Goal: Task Accomplishment & Management: Use online tool/utility

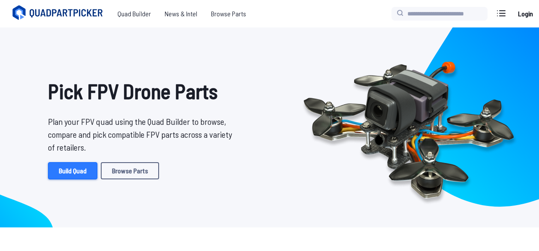
click at [78, 177] on link "Build Quad" at bounding box center [72, 170] width 49 height 17
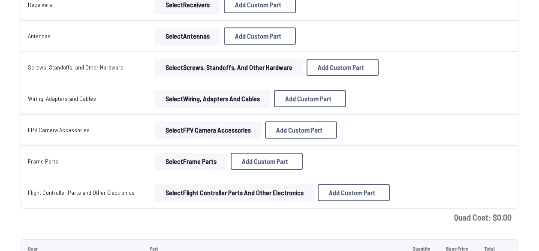
scroll to position [431, 0]
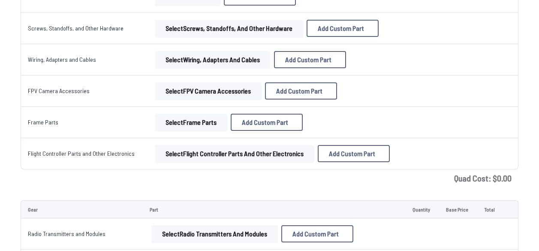
click at [185, 128] on button "Select Frame Parts" at bounding box center [191, 122] width 72 height 17
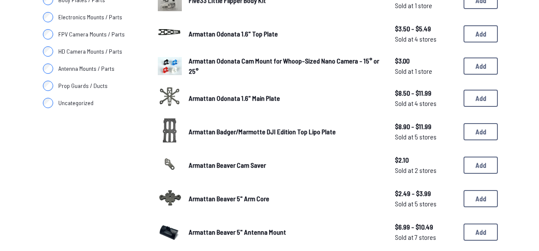
scroll to position [158, 0]
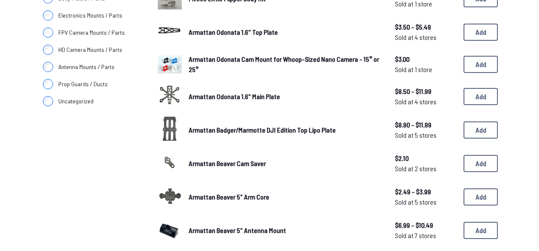
click at [47, 93] on label "Uncategorized" at bounding box center [89, 101] width 96 height 17
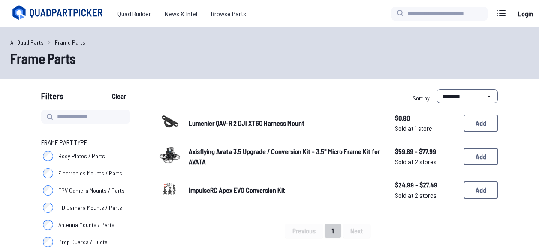
click at [49, 81] on main "**********" at bounding box center [269, 224] width 539 height 395
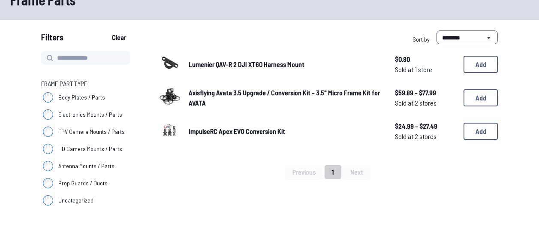
scroll to position [58, 0]
click at [117, 33] on button "Clear" at bounding box center [119, 38] width 29 height 14
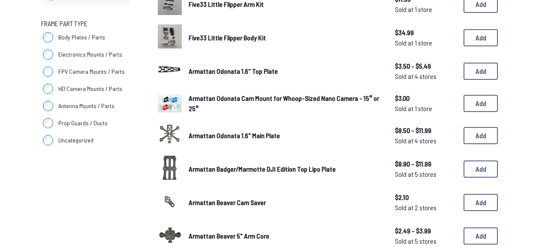
scroll to position [119, 0]
